Goal: Obtain resource: Obtain resource

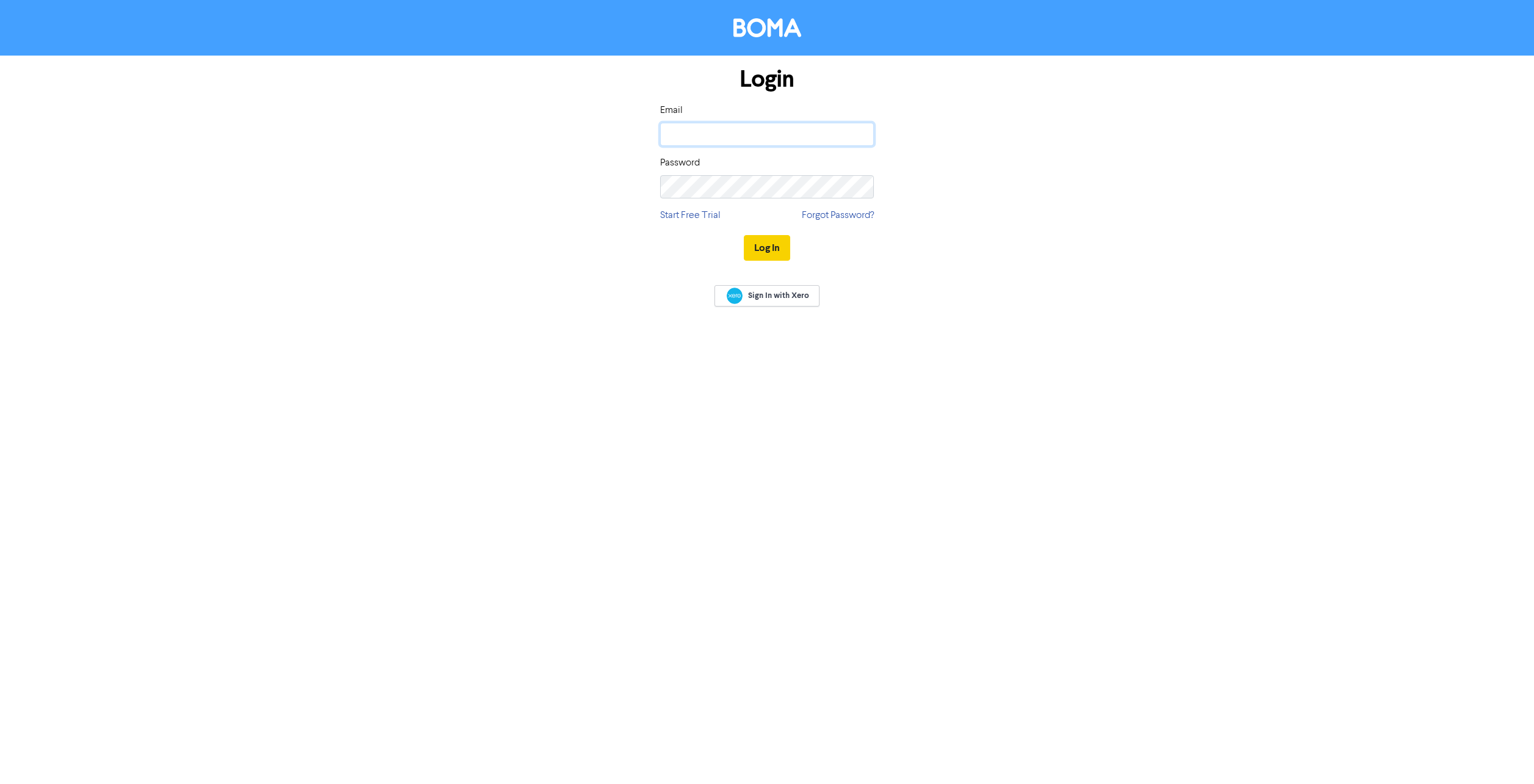
type input "[PERSON_NAME][EMAIL_ADDRESS][PERSON_NAME][DOMAIN_NAME]"
click at [763, 247] on button "Log In" at bounding box center [767, 248] width 46 height 26
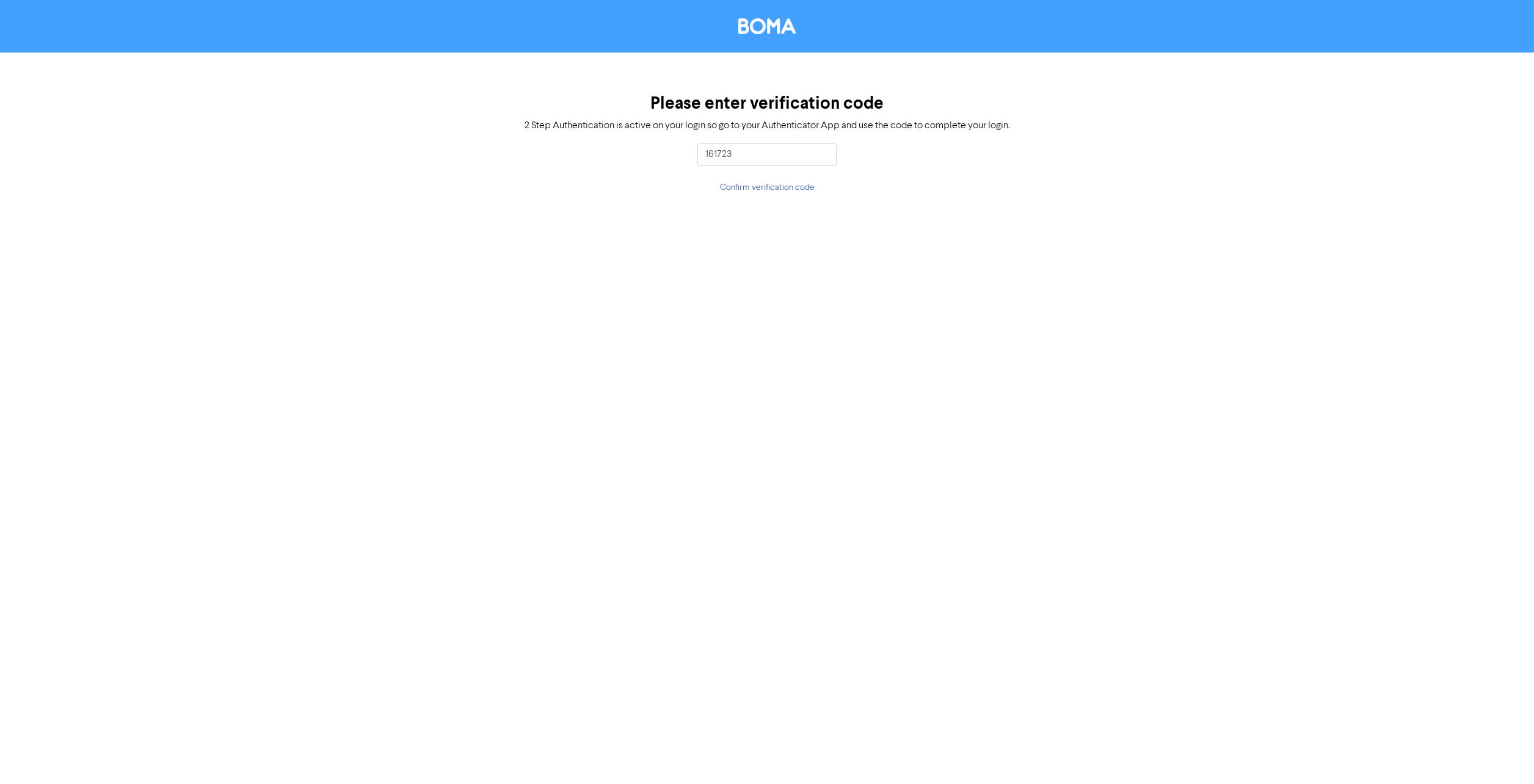
type input "161723"
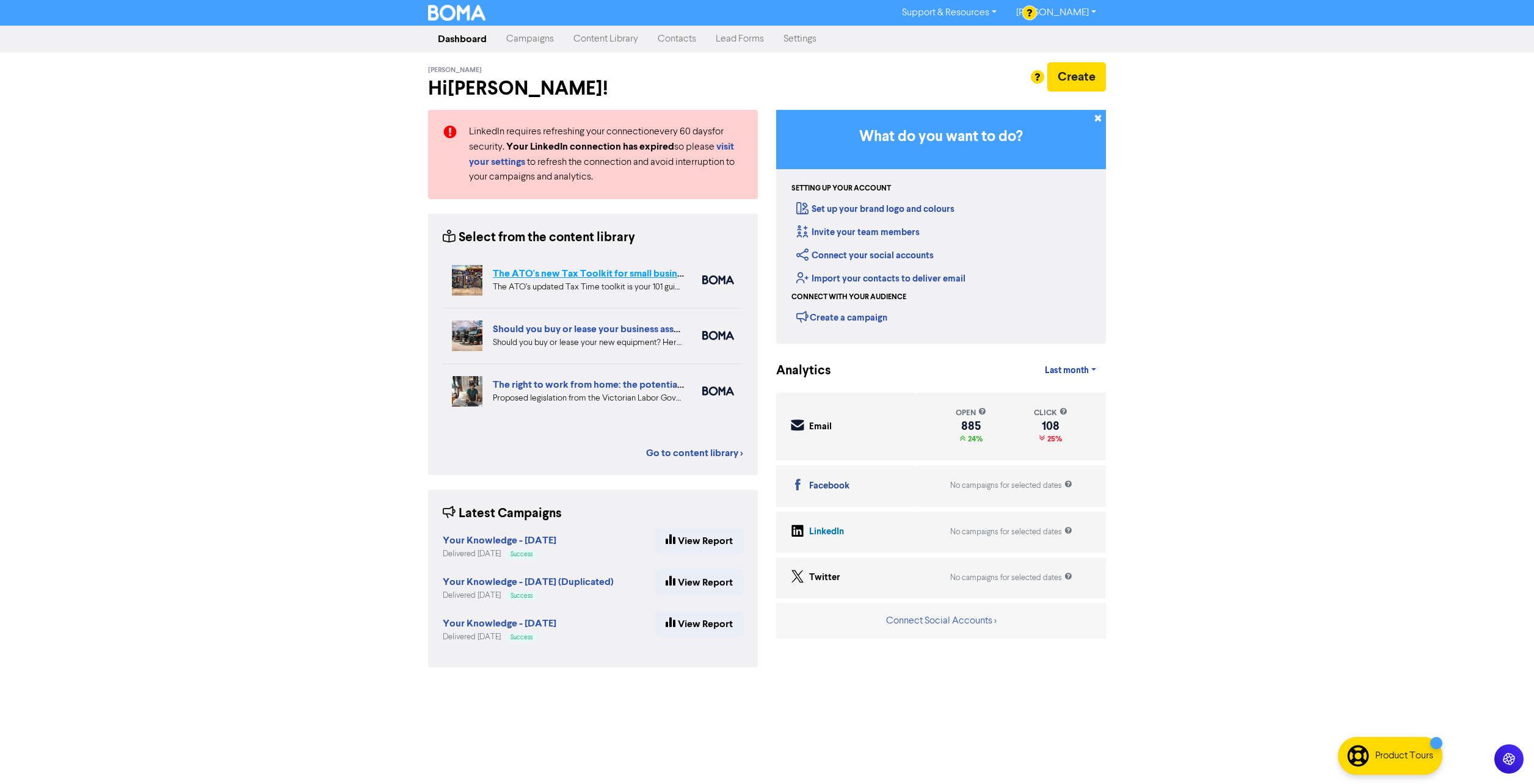
click at [592, 272] on link "The ATO's new Tax Toolkit for small business owners" at bounding box center [609, 273] width 233 height 12
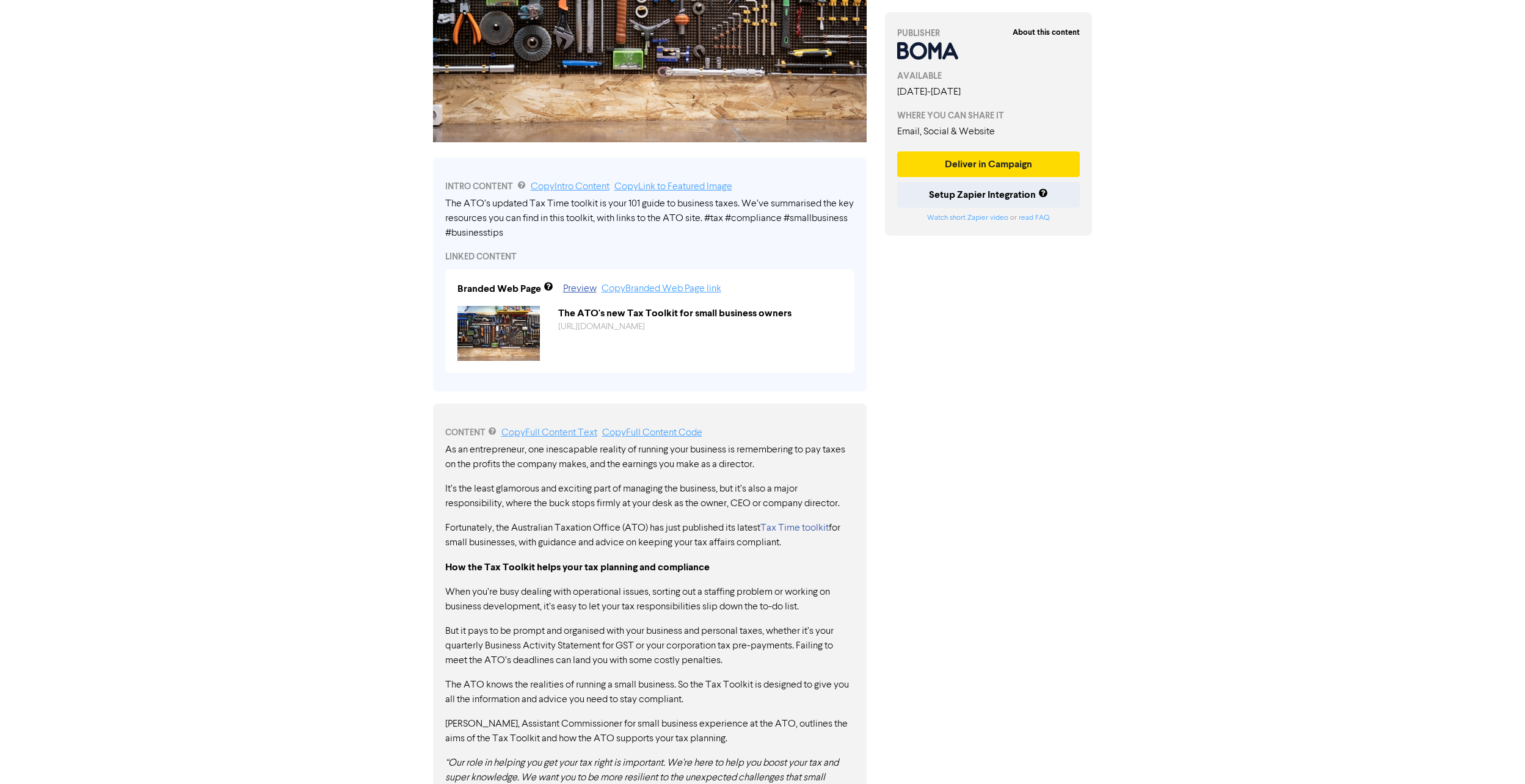
scroll to position [547, 0]
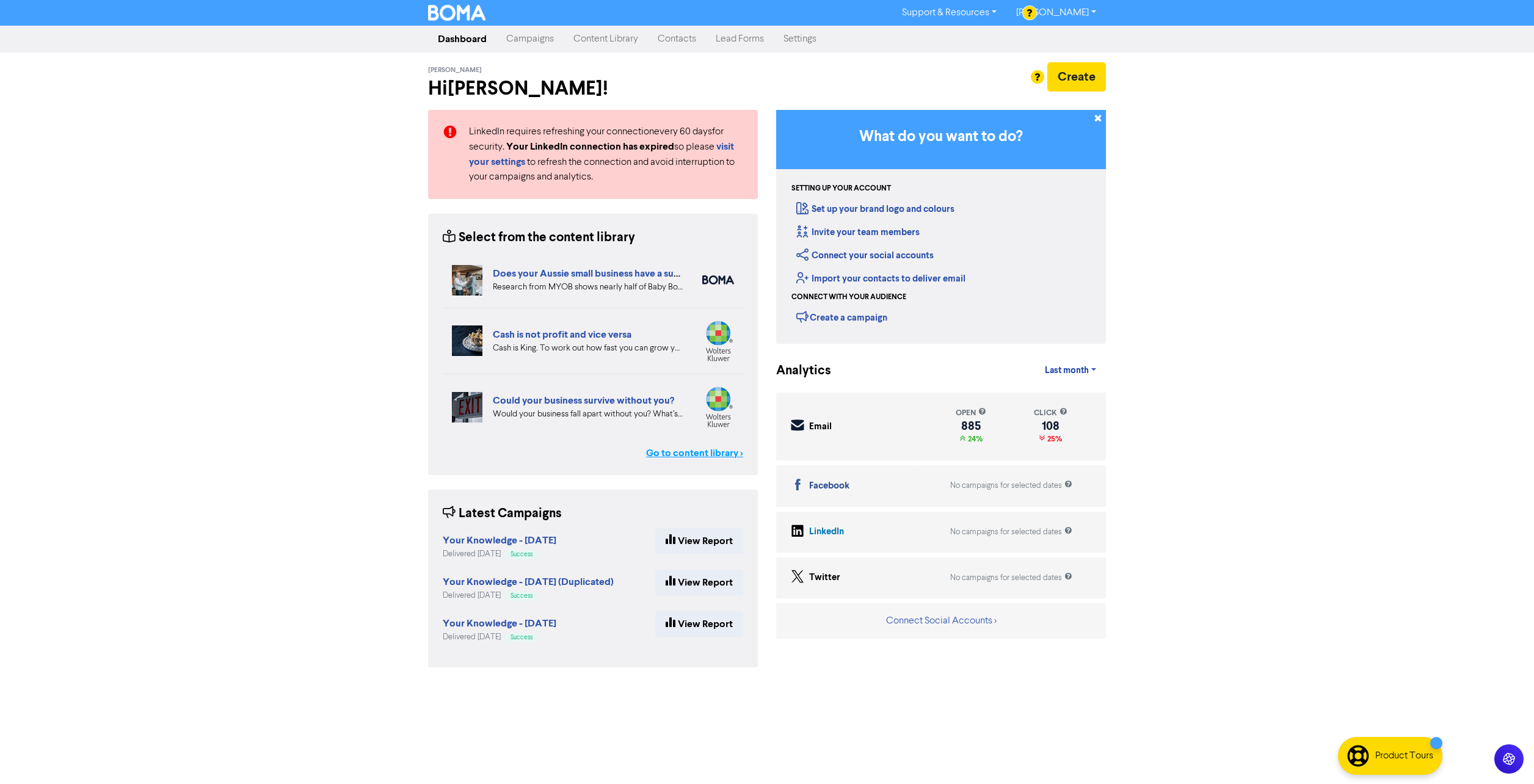
click at [686, 447] on link "Go to content library >" at bounding box center [694, 453] width 97 height 14
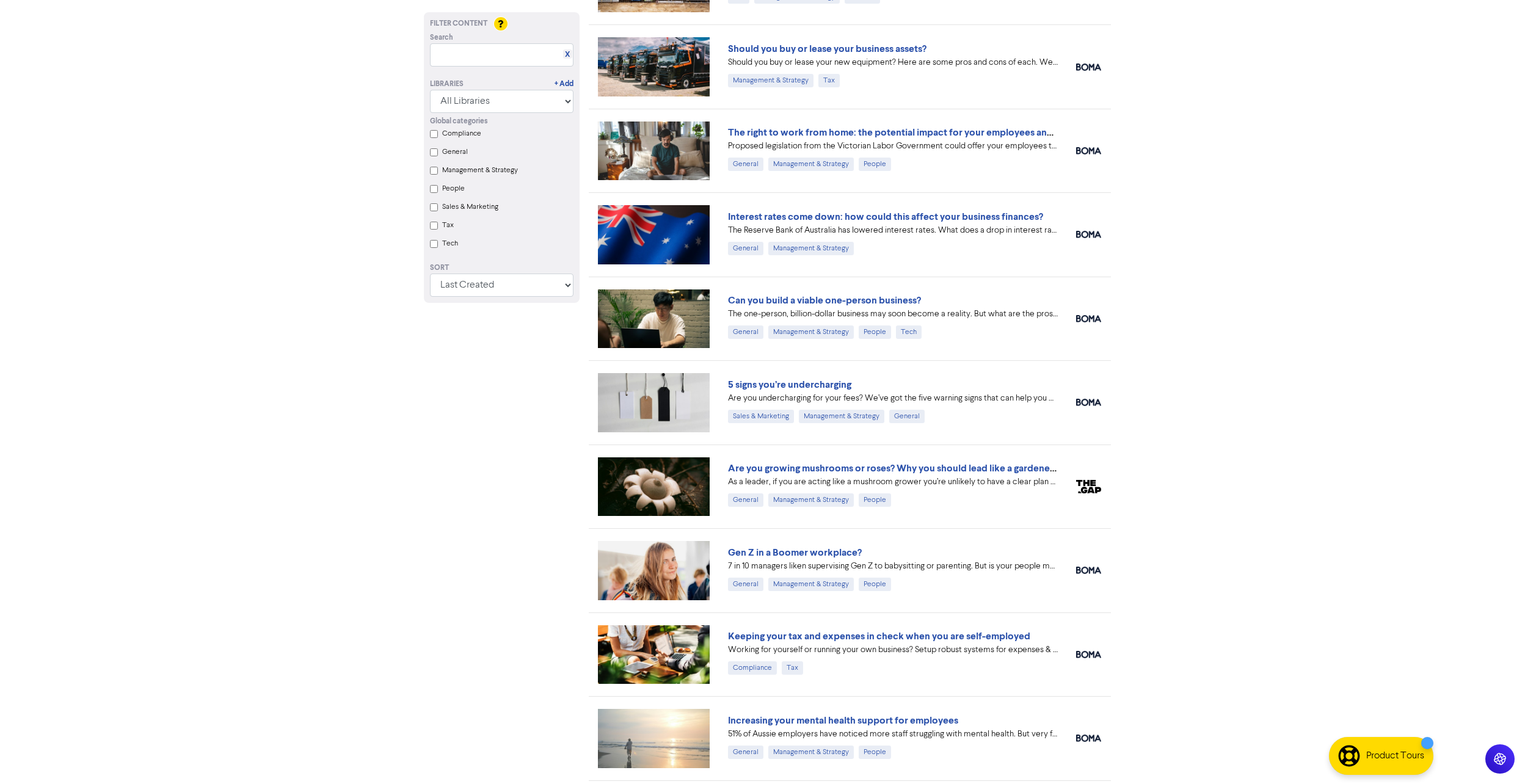
scroll to position [669, 0]
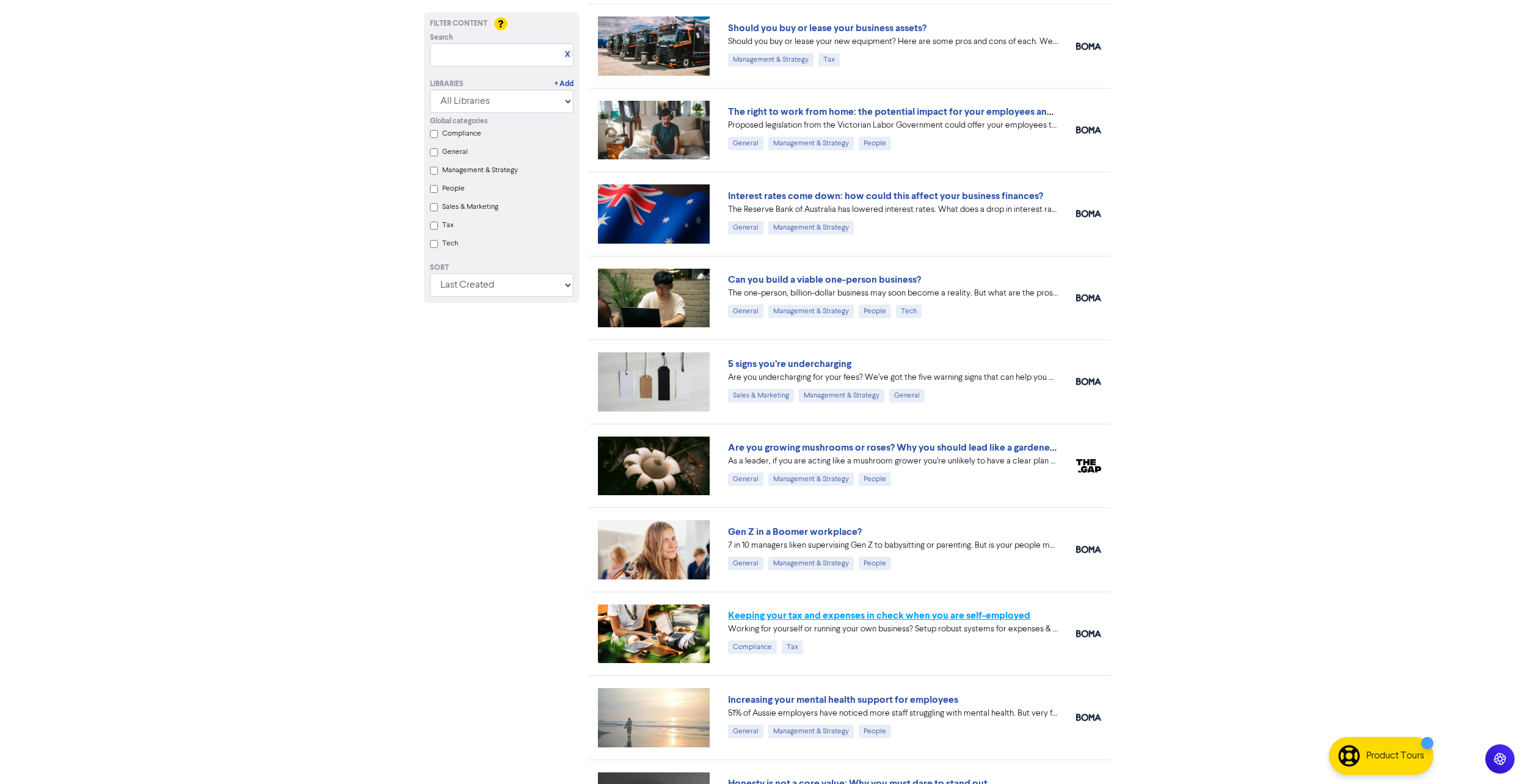
click at [872, 615] on link "Keeping your tax and expenses in check when you are self-employed" at bounding box center [879, 615] width 302 height 12
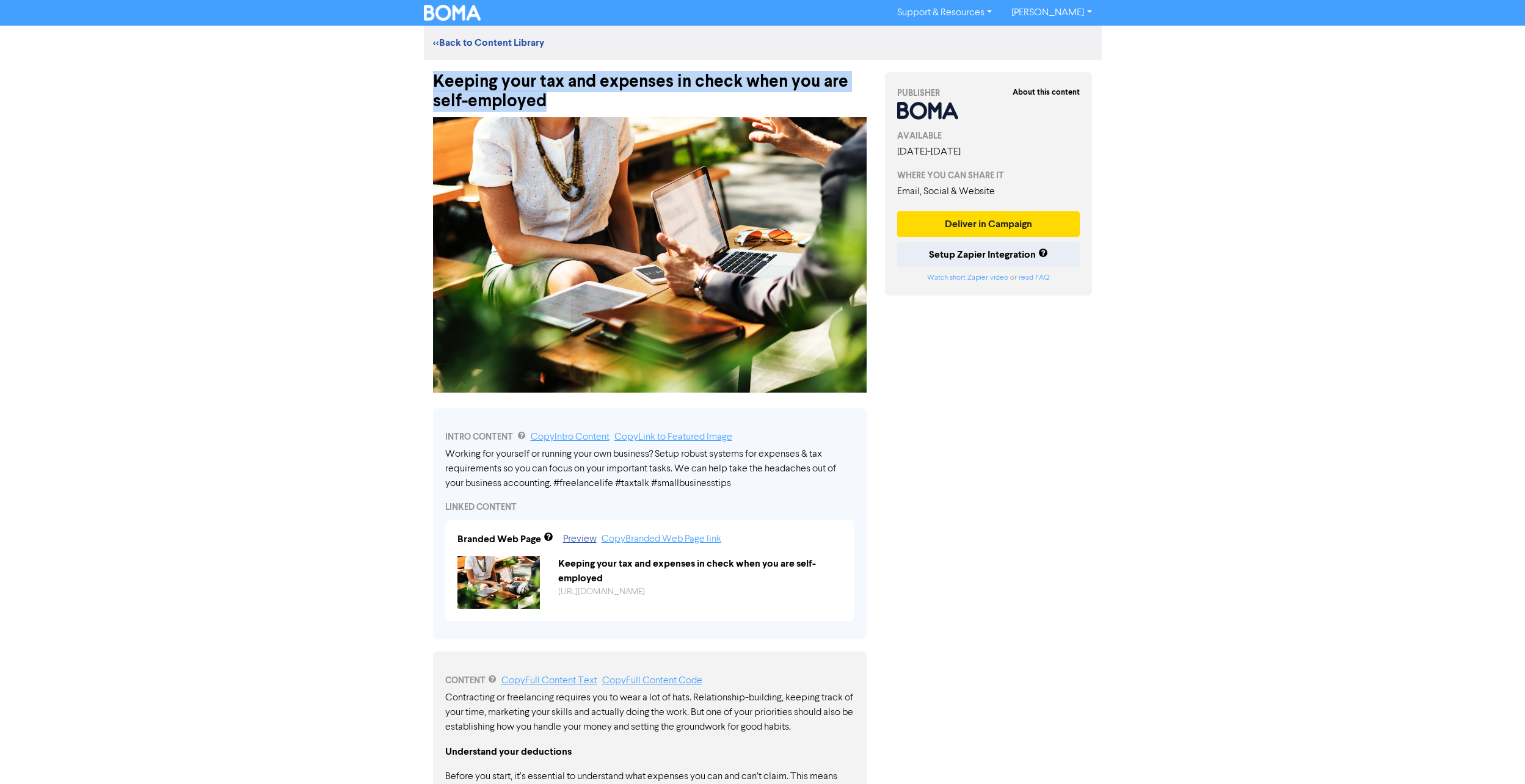
drag, startPoint x: 435, startPoint y: 81, endPoint x: 566, endPoint y: 97, distance: 132.0
click at [566, 97] on div "Keeping your tax and expenses in check when you are self-employed" at bounding box center [650, 86] width 434 height 52
drag, startPoint x: 566, startPoint y: 97, endPoint x: 554, endPoint y: 84, distance: 17.7
copy div "Keeping your tax and expenses in check when you are self-employed"
click at [657, 245] on img at bounding box center [650, 254] width 434 height 276
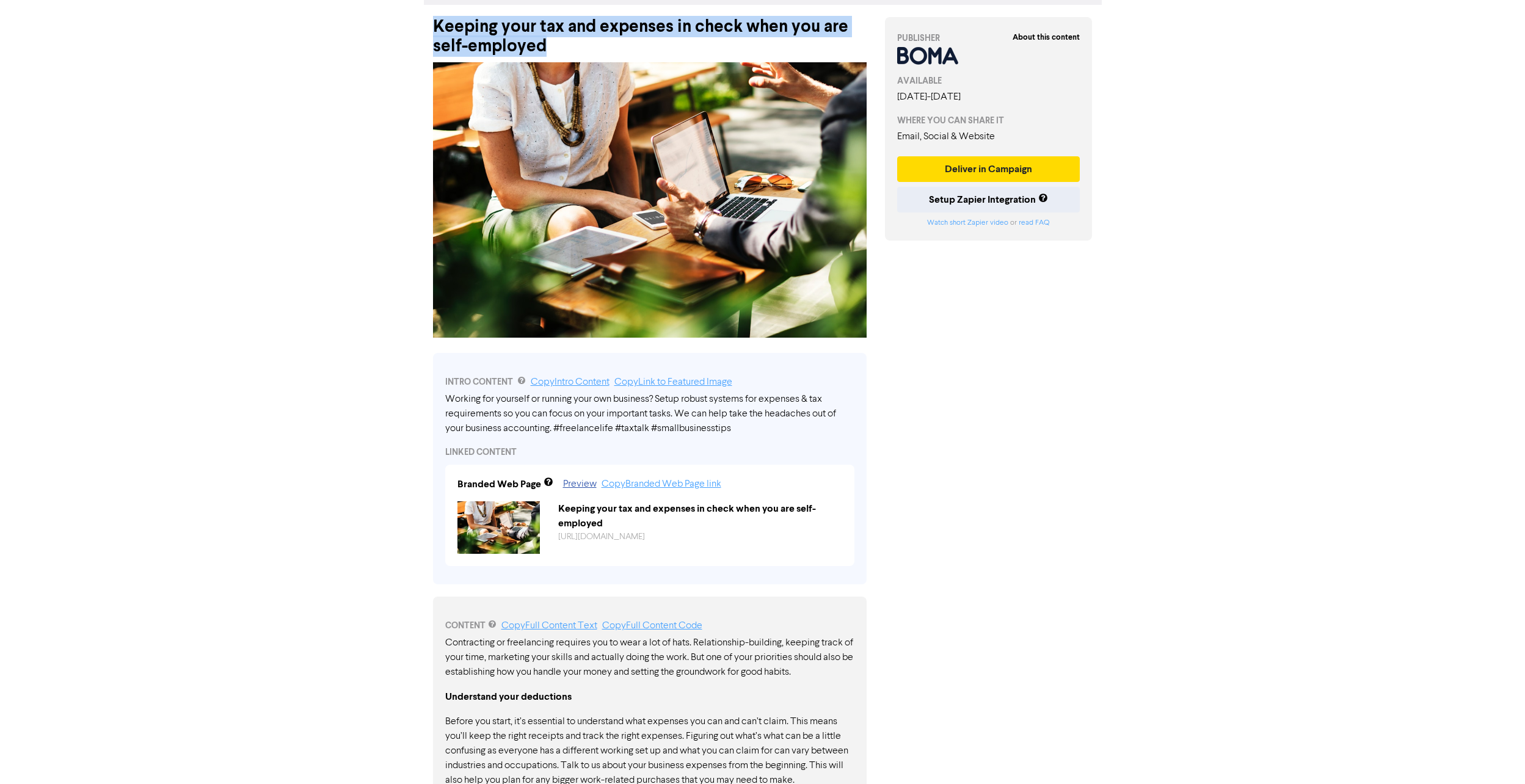
scroll to position [122, 0]
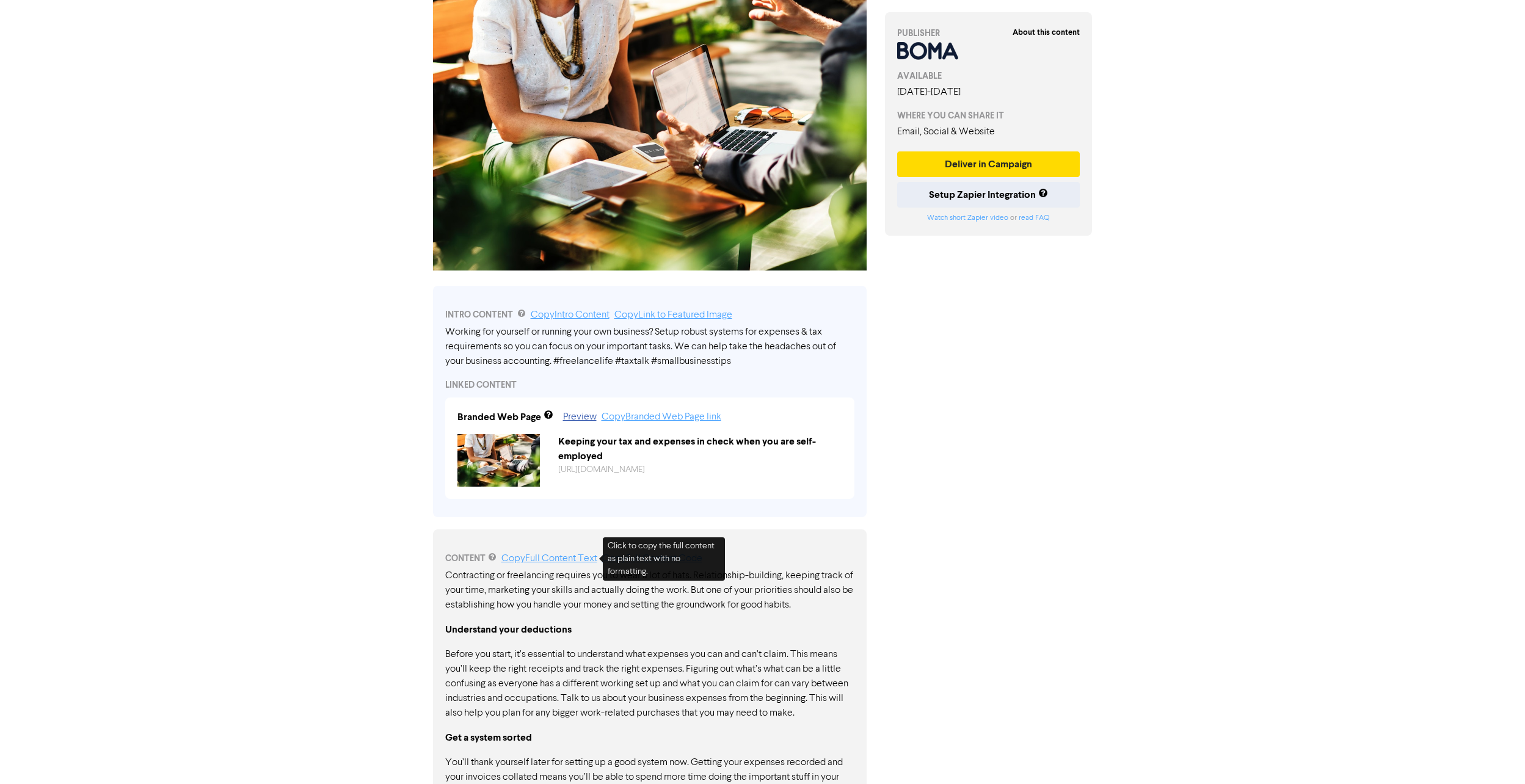
click at [574, 560] on link "Copy Full Content Text" at bounding box center [549, 558] width 96 height 10
click at [577, 313] on link "Copy Intro Content" at bounding box center [570, 315] width 79 height 10
click at [559, 315] on link "Copy Intro Content" at bounding box center [570, 315] width 79 height 10
click at [571, 319] on link "Copy Intro Content" at bounding box center [570, 315] width 79 height 10
